Goal: Transaction & Acquisition: Register for event/course

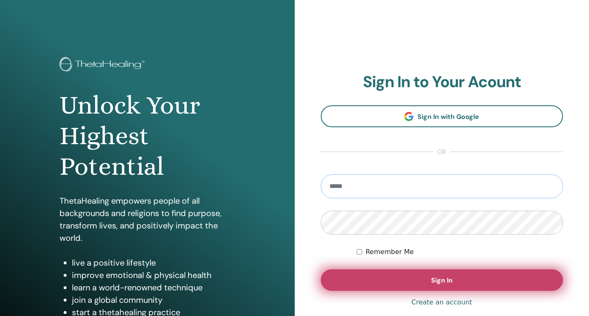
type input "**********"
click at [472, 281] on button "Sign In" at bounding box center [442, 280] width 243 height 21
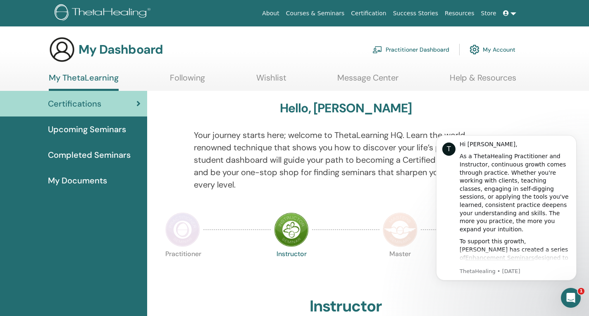
click at [106, 132] on span "Upcoming Seminars" at bounding box center [87, 129] width 78 height 12
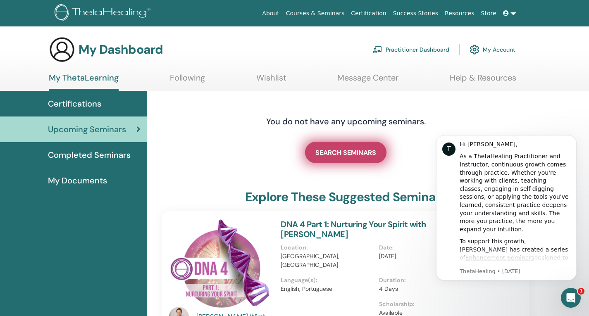
click at [353, 155] on span "SEARCH SEMINARS" at bounding box center [345, 152] width 61 height 9
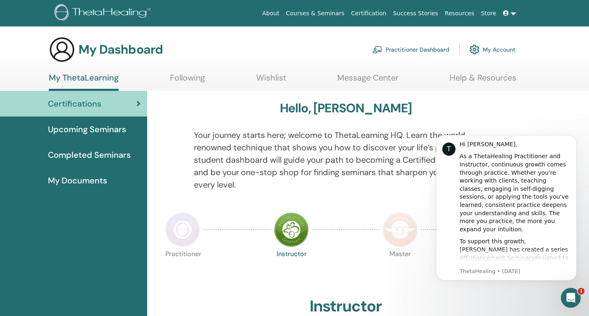
click at [92, 129] on span "Upcoming Seminars" at bounding box center [87, 129] width 78 height 12
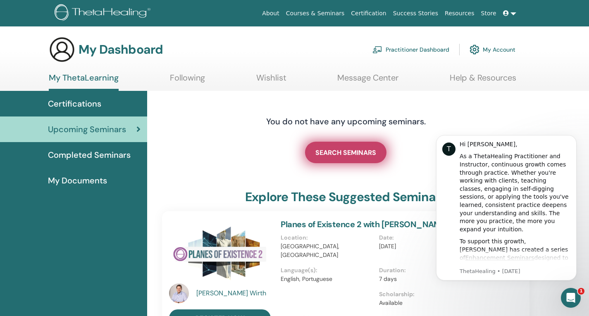
click at [348, 156] on span "SEARCH SEMINARS" at bounding box center [345, 152] width 61 height 9
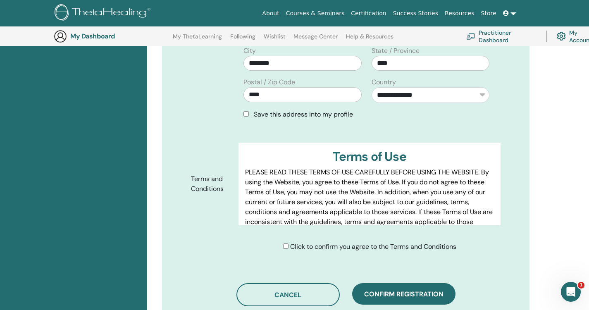
scroll to position [331, 0]
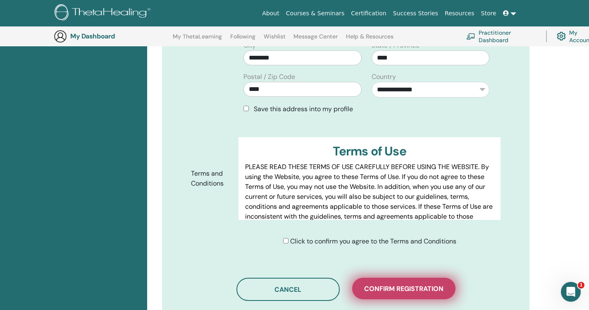
click at [407, 289] on span "Confirm registration" at bounding box center [403, 288] width 79 height 9
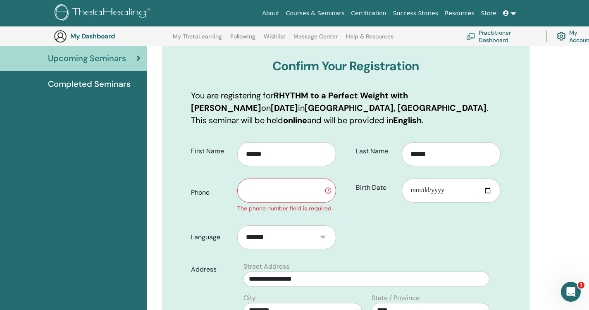
scroll to position [86, 0]
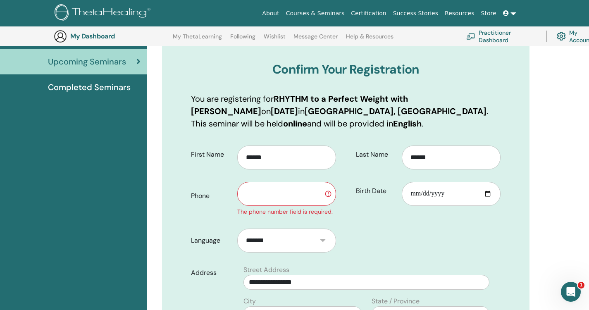
click at [279, 202] on input "text" at bounding box center [286, 194] width 99 height 24
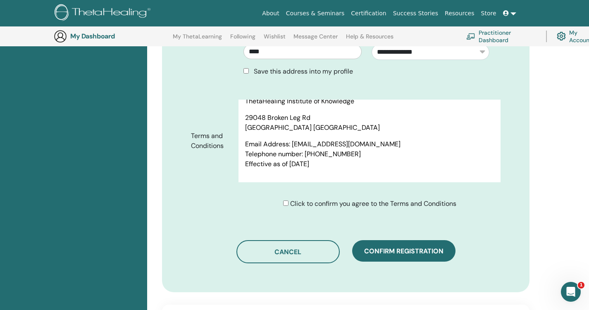
scroll to position [389, 0]
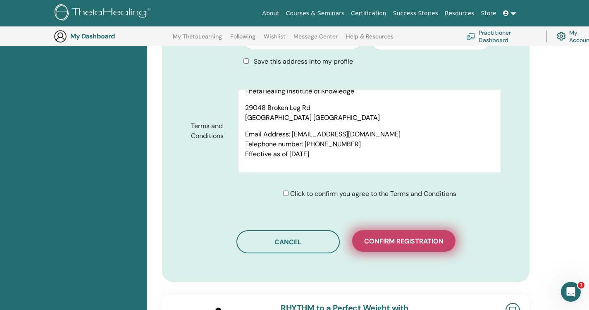
type input "**********"
click at [403, 237] on span "Confirm registration" at bounding box center [403, 241] width 79 height 9
